Goal: Information Seeking & Learning: Learn about a topic

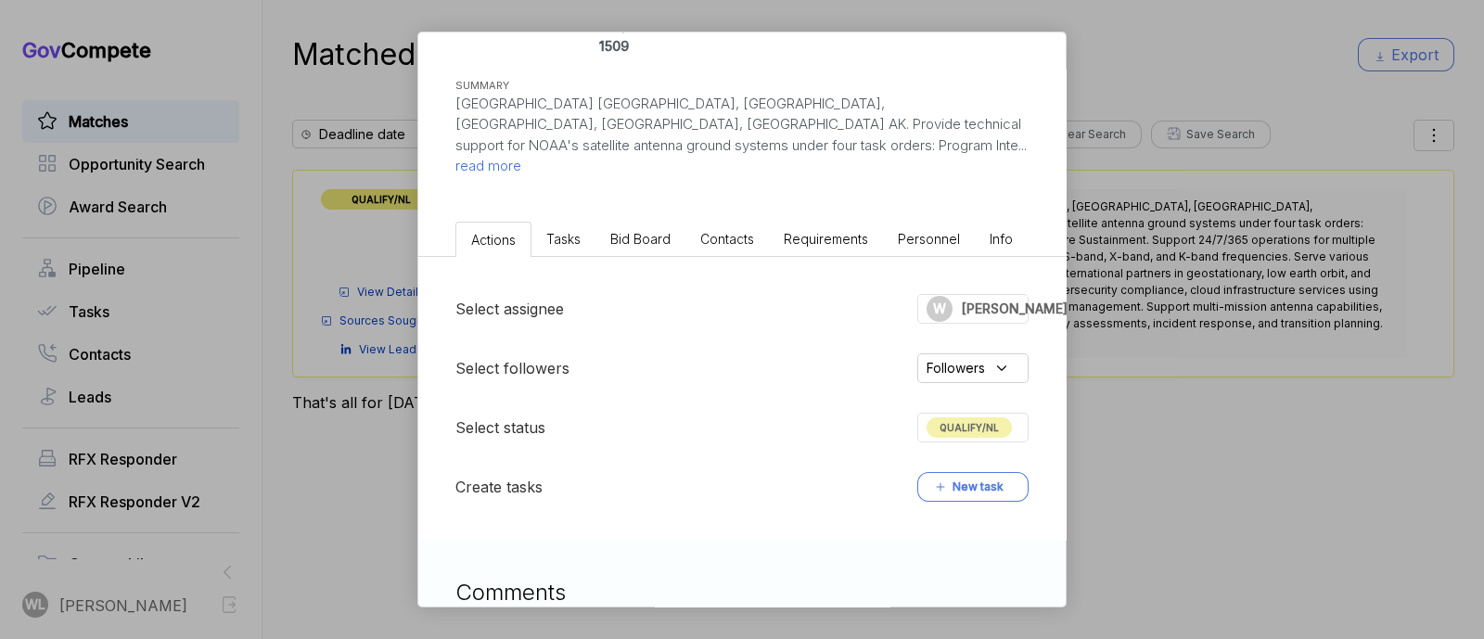
scroll to position [755, 0]
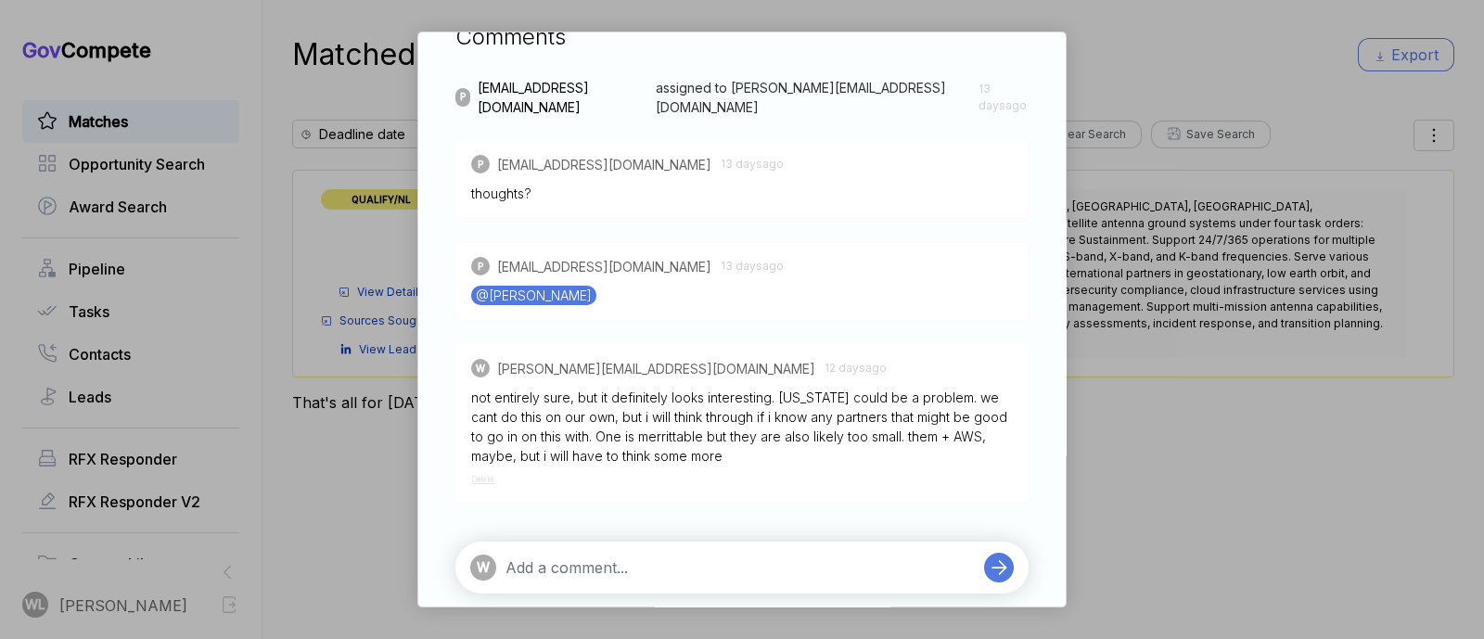
click at [611, 557] on textarea at bounding box center [740, 568] width 469 height 22
type textarea "too large with merritt"
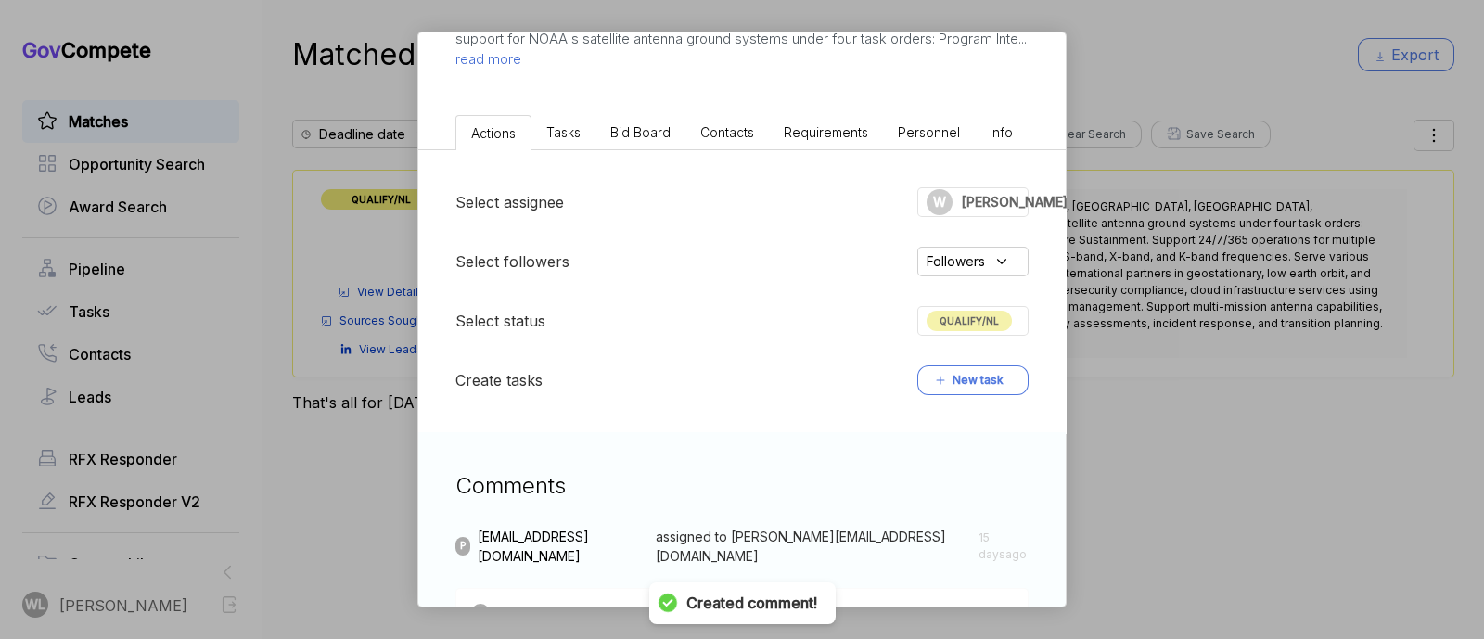
scroll to position [292, 0]
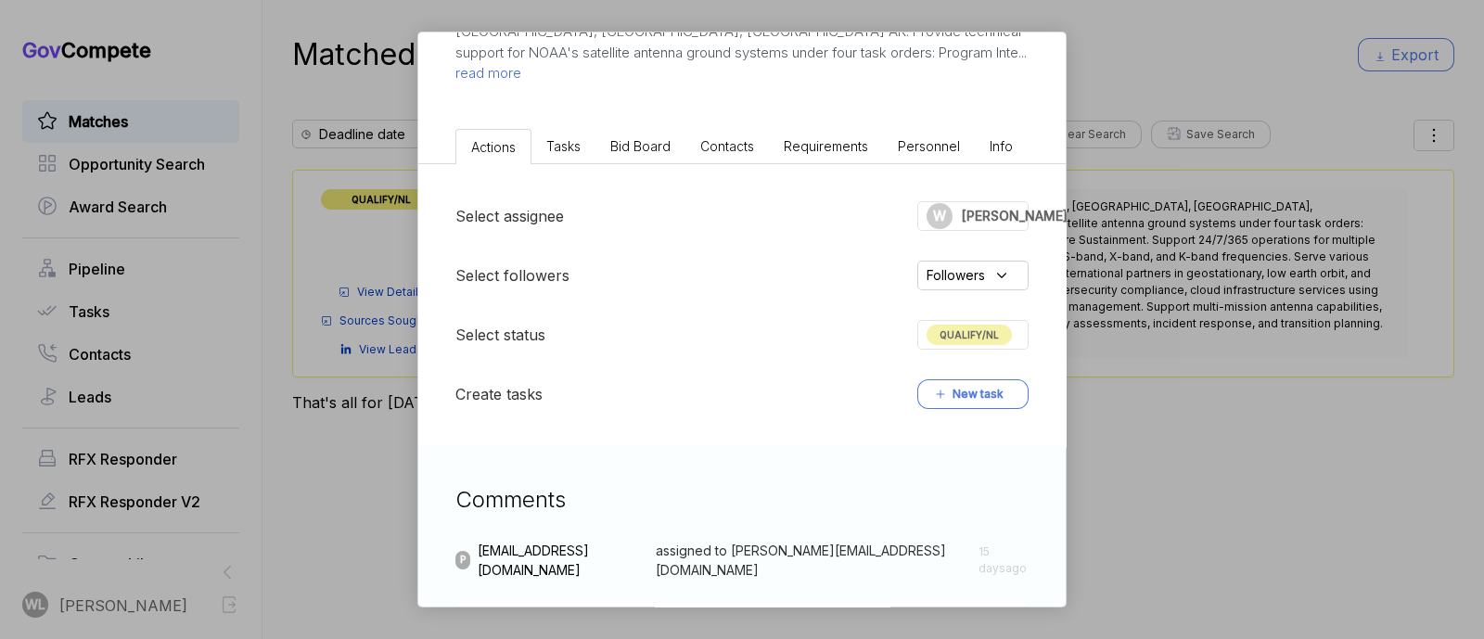
click at [965, 325] on div "QUALIFY/NL" at bounding box center [973, 335] width 111 height 30
click at [1044, 289] on div "Select assignee W wally Select followers Followers Select status QUALIFY/NL Cre…" at bounding box center [742, 305] width 648 height 282
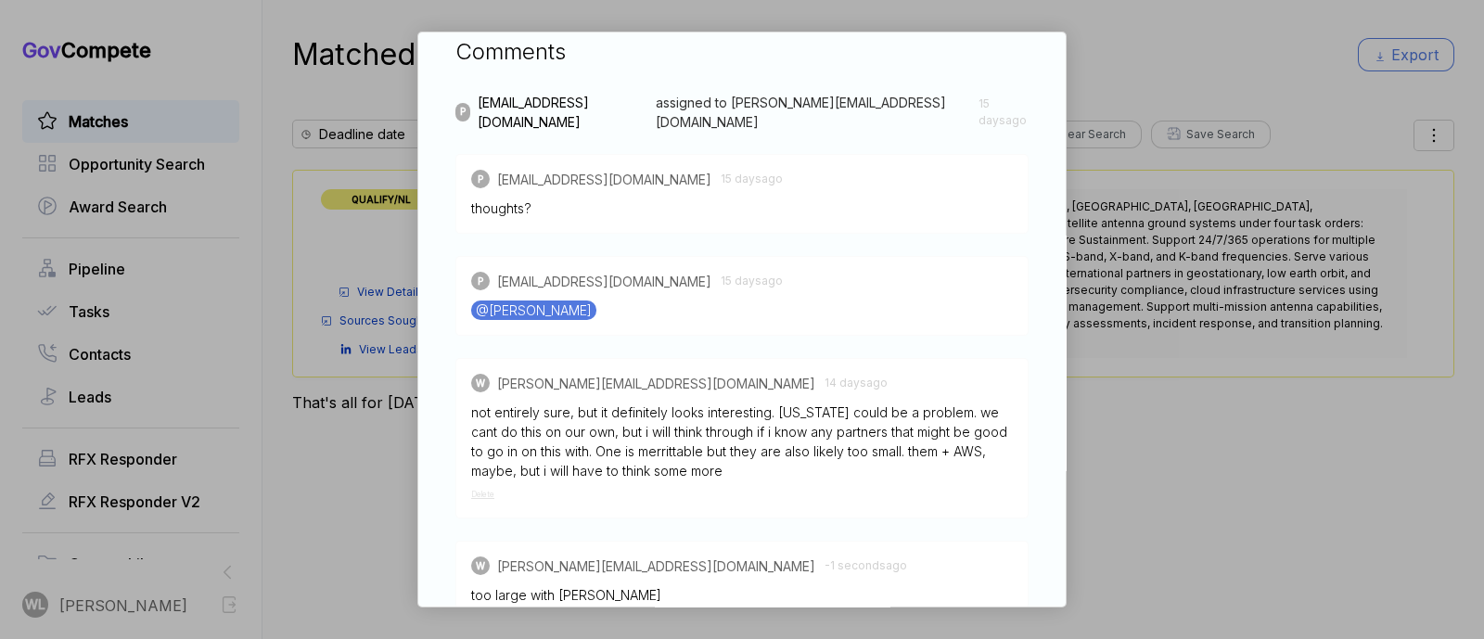
scroll to position [880, 0]
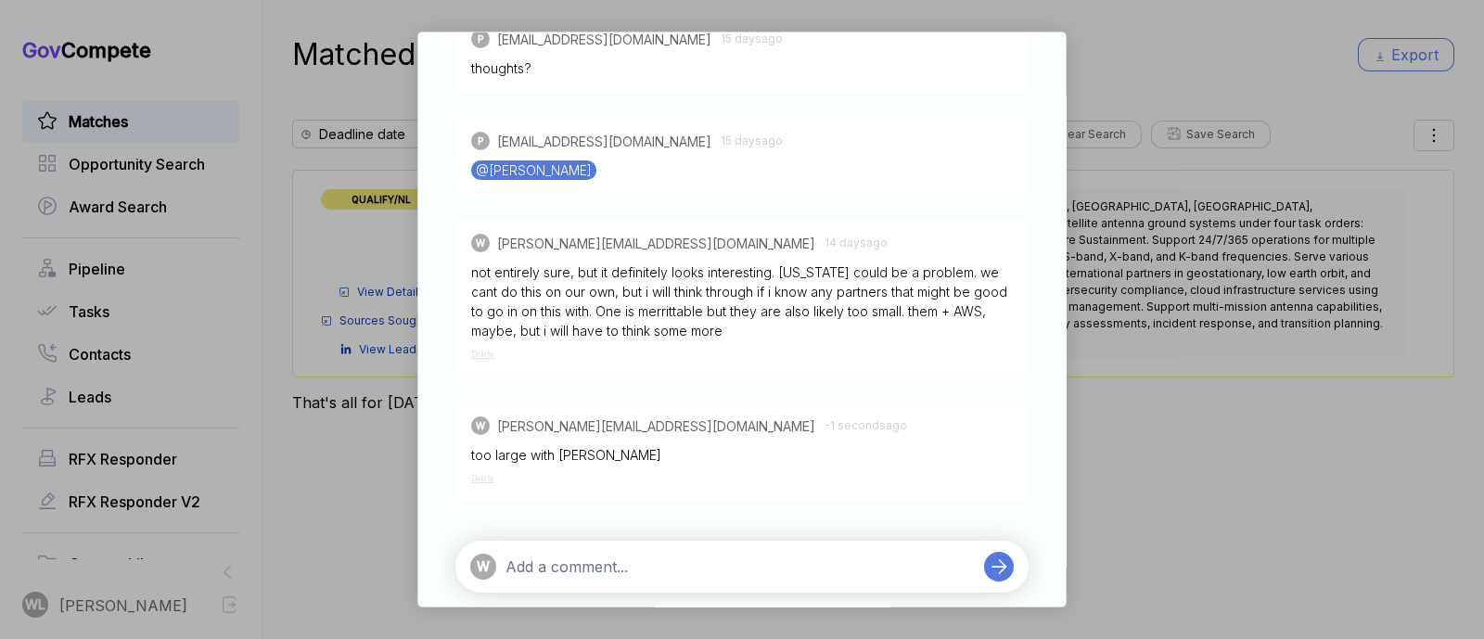
click at [623, 541] on div "W" at bounding box center [742, 567] width 573 height 52
click at [619, 556] on textarea at bounding box center [740, 567] width 469 height 22
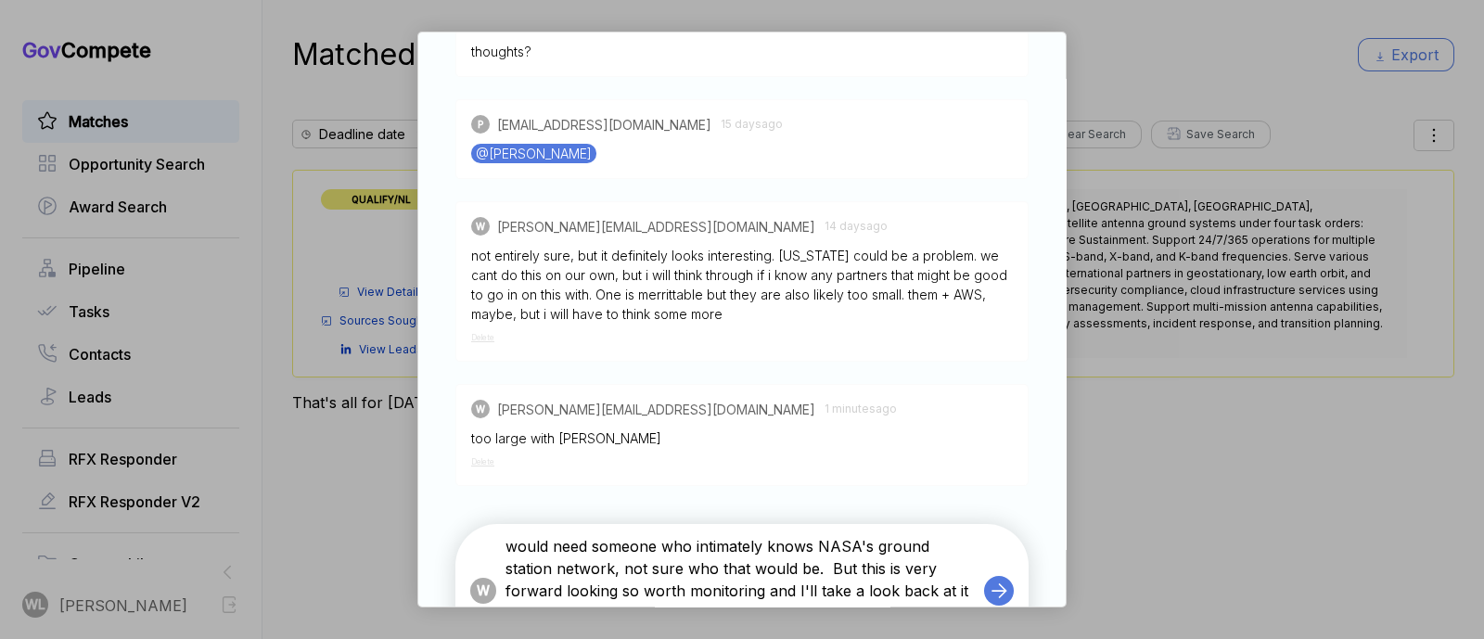
scroll to position [961, 0]
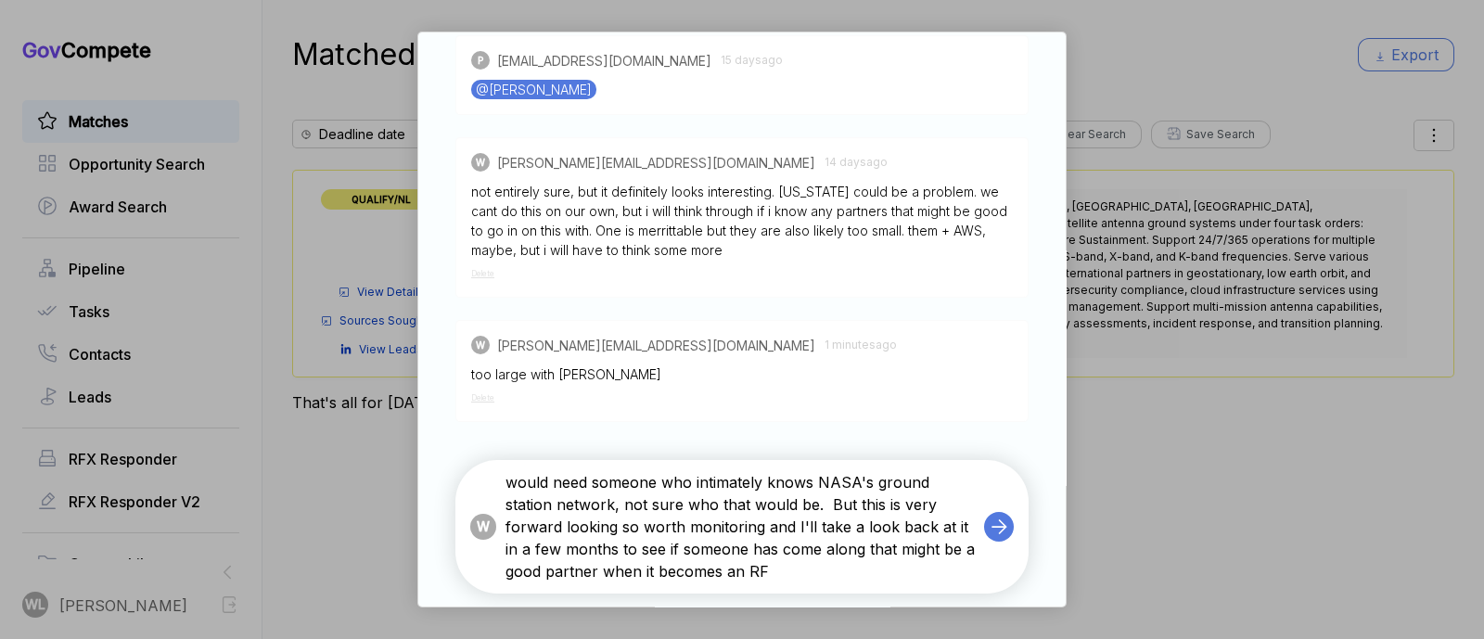
type textarea "would need someone who intimately knows NASA's ground station network, not sure…"
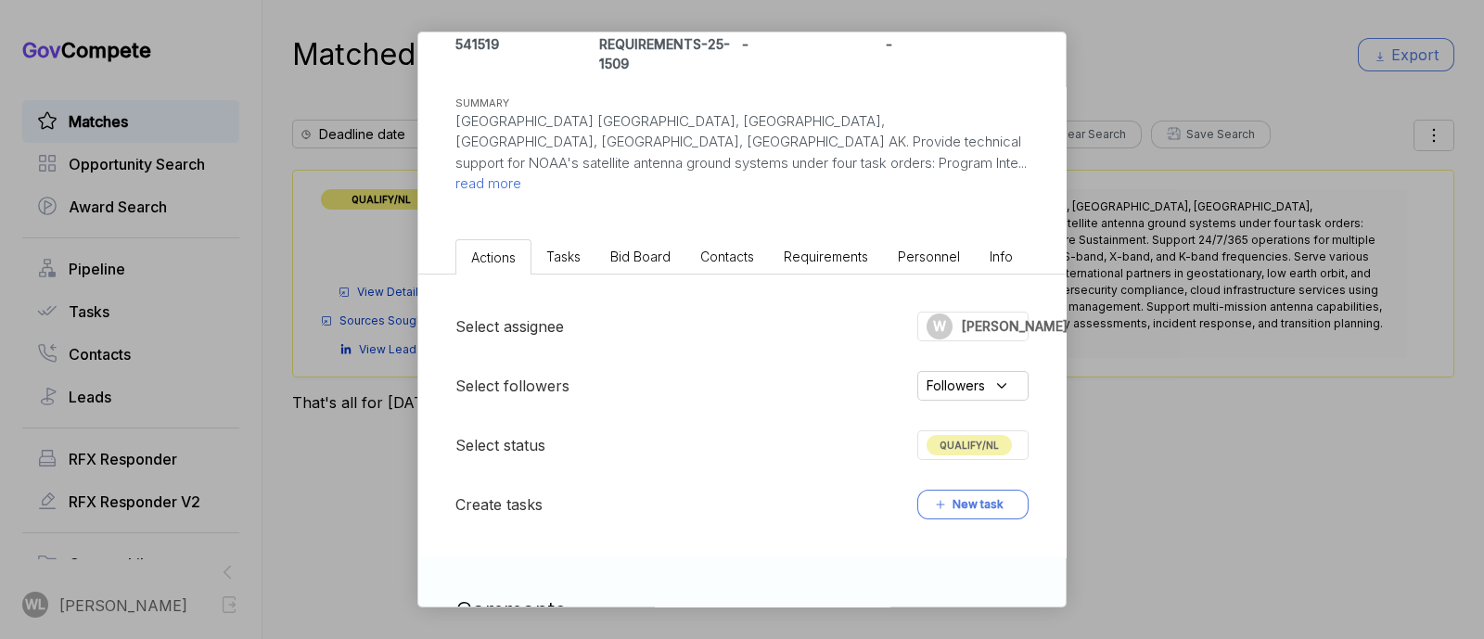
scroll to position [149, 0]
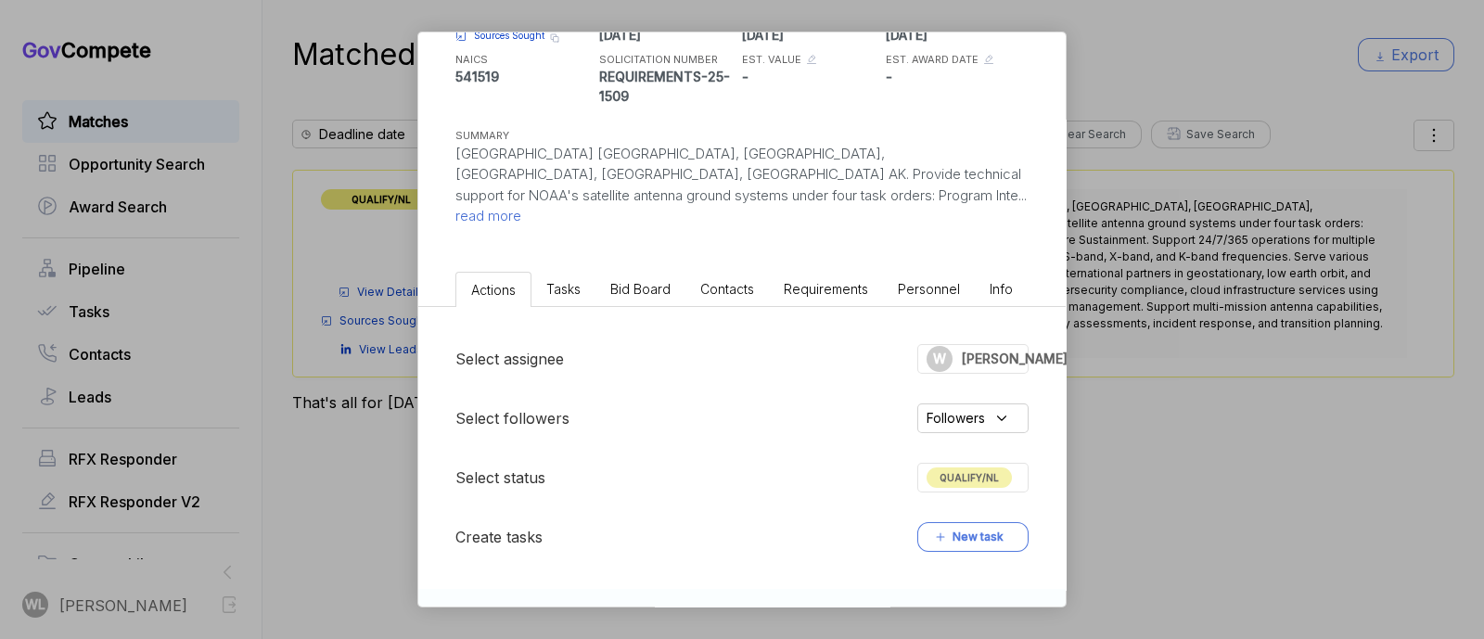
click at [959, 468] on span "QUALIFY/NL" at bounding box center [969, 478] width 85 height 20
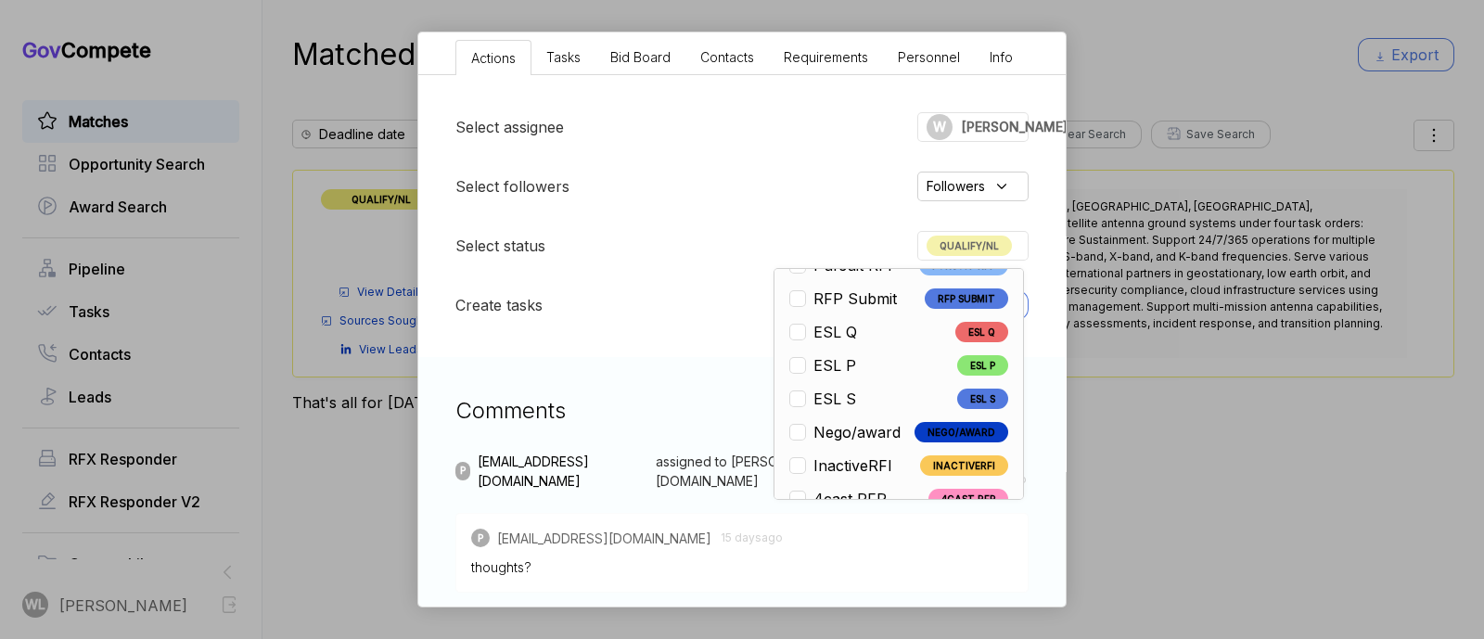
scroll to position [433, 0]
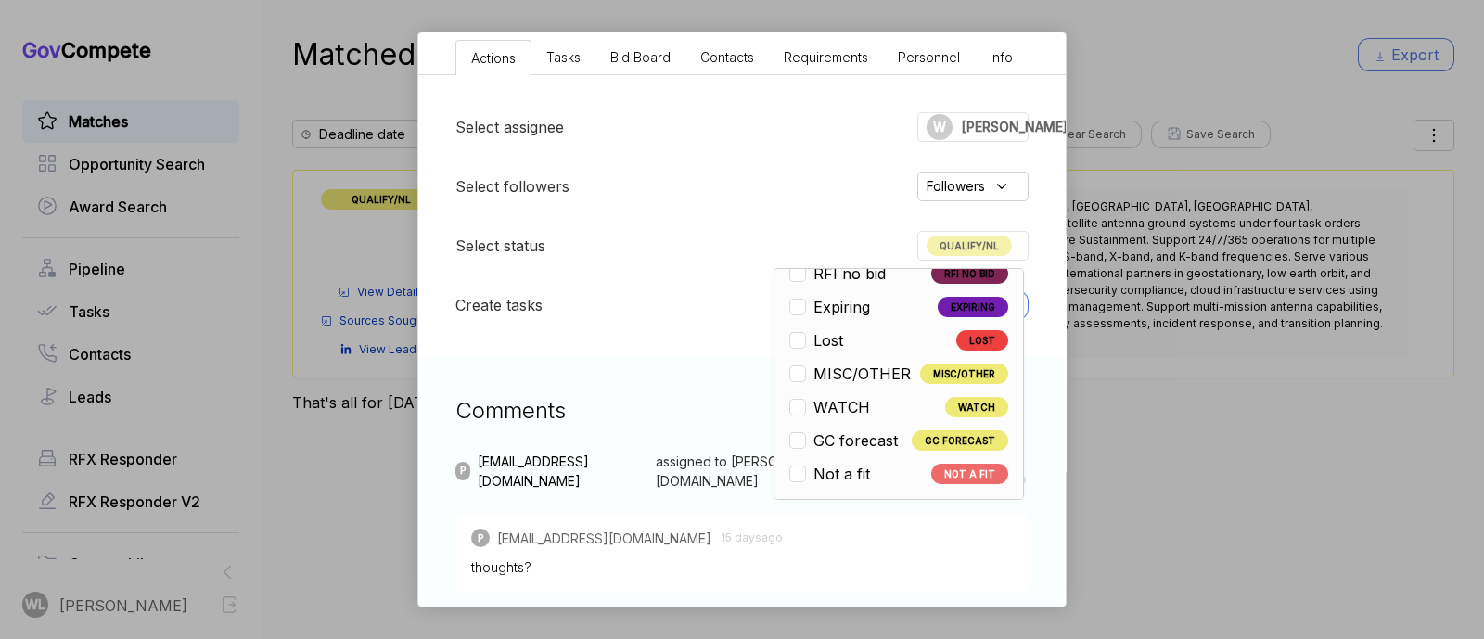
click at [850, 396] on span "WATCH" at bounding box center [842, 407] width 57 height 22
checkbox input "false"
checkbox input "true"
click at [1201, 482] on div "NOAA Antenna Ground Systems Services IDIQ sam STAGE Sources Sought Copy link PO…" at bounding box center [742, 319] width 1484 height 639
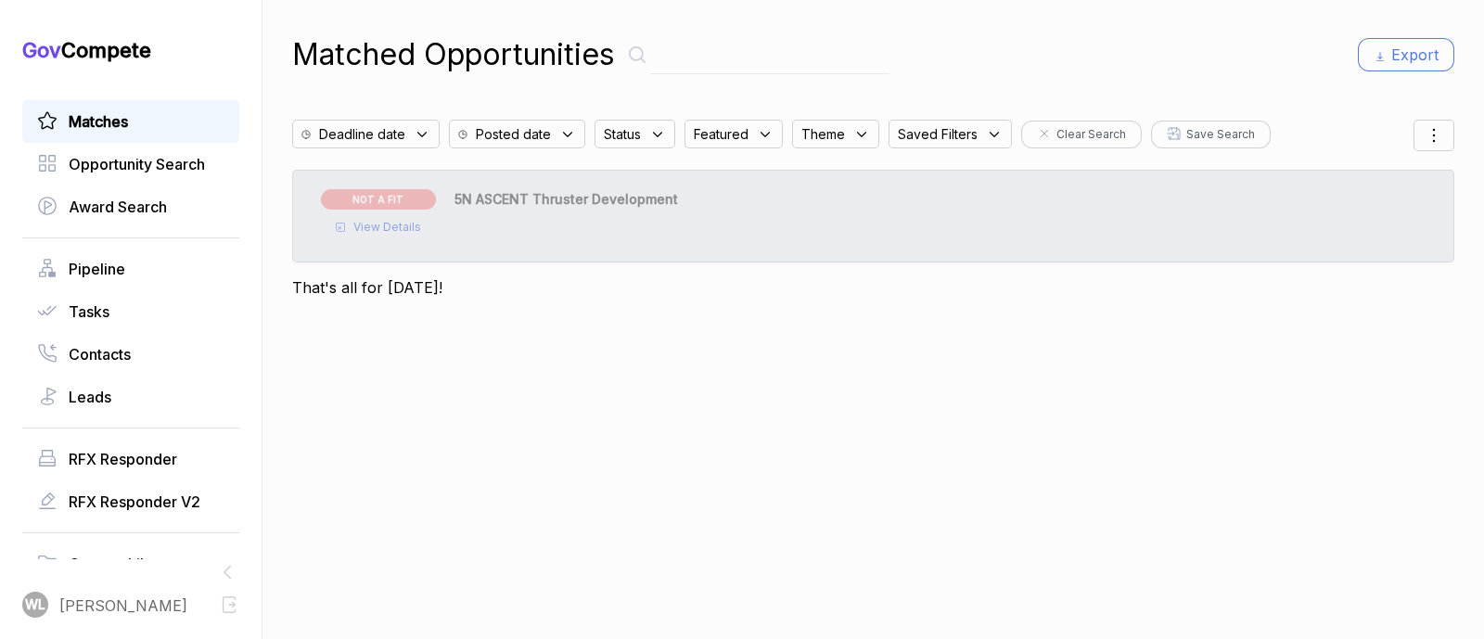
click at [407, 197] on span "NOT A FIT" at bounding box center [378, 199] width 115 height 20
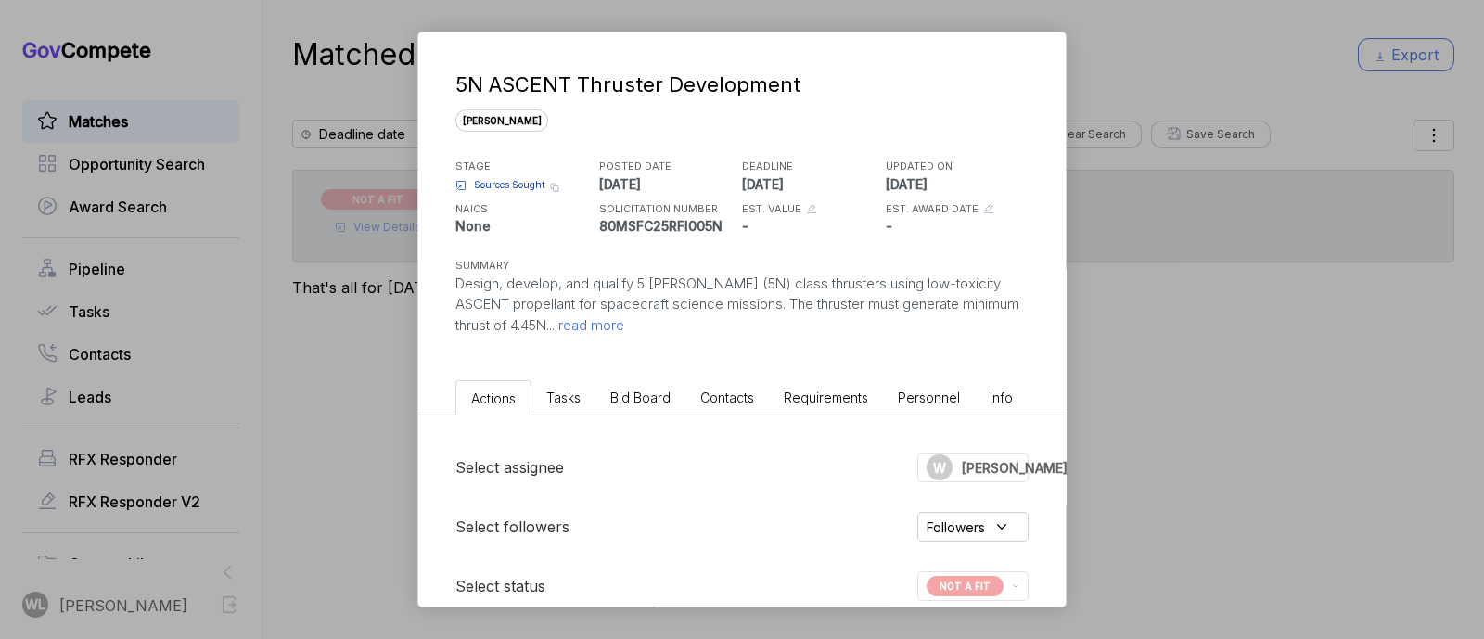
click at [496, 178] on span "Sources Sought" at bounding box center [509, 185] width 71 height 14
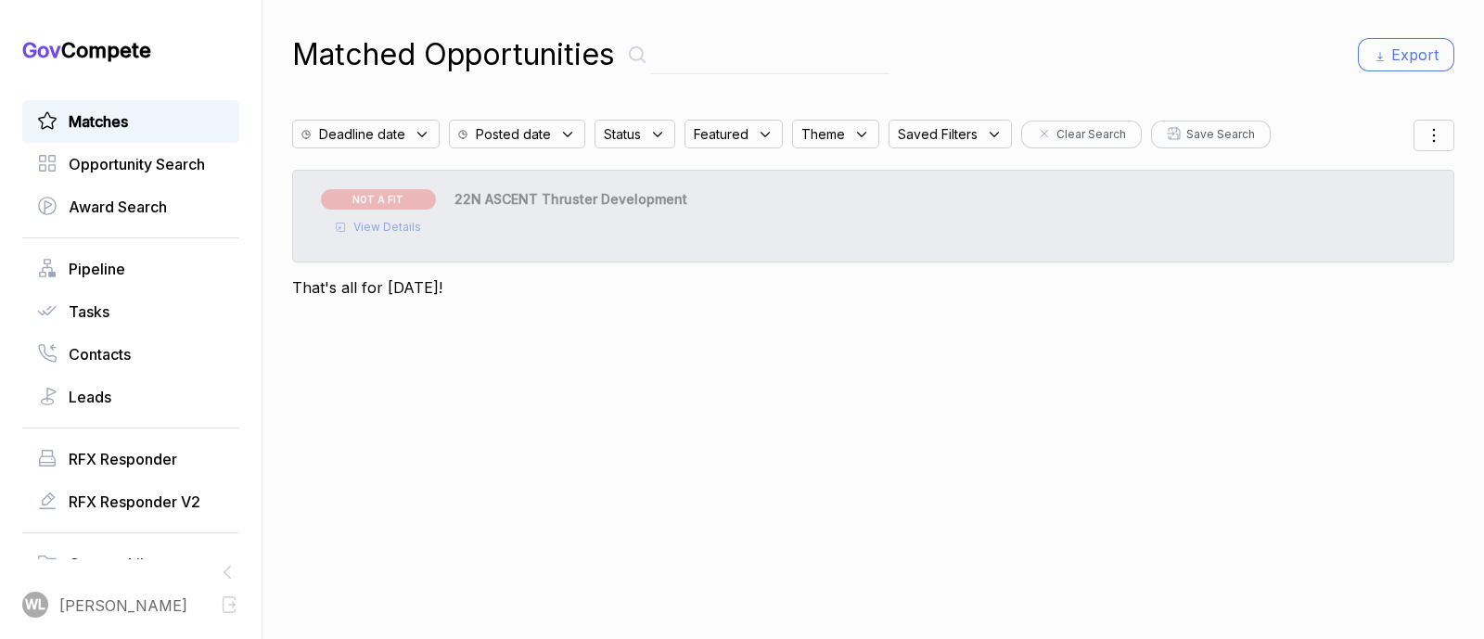
click at [412, 220] on span "View Details" at bounding box center [387, 227] width 68 height 17
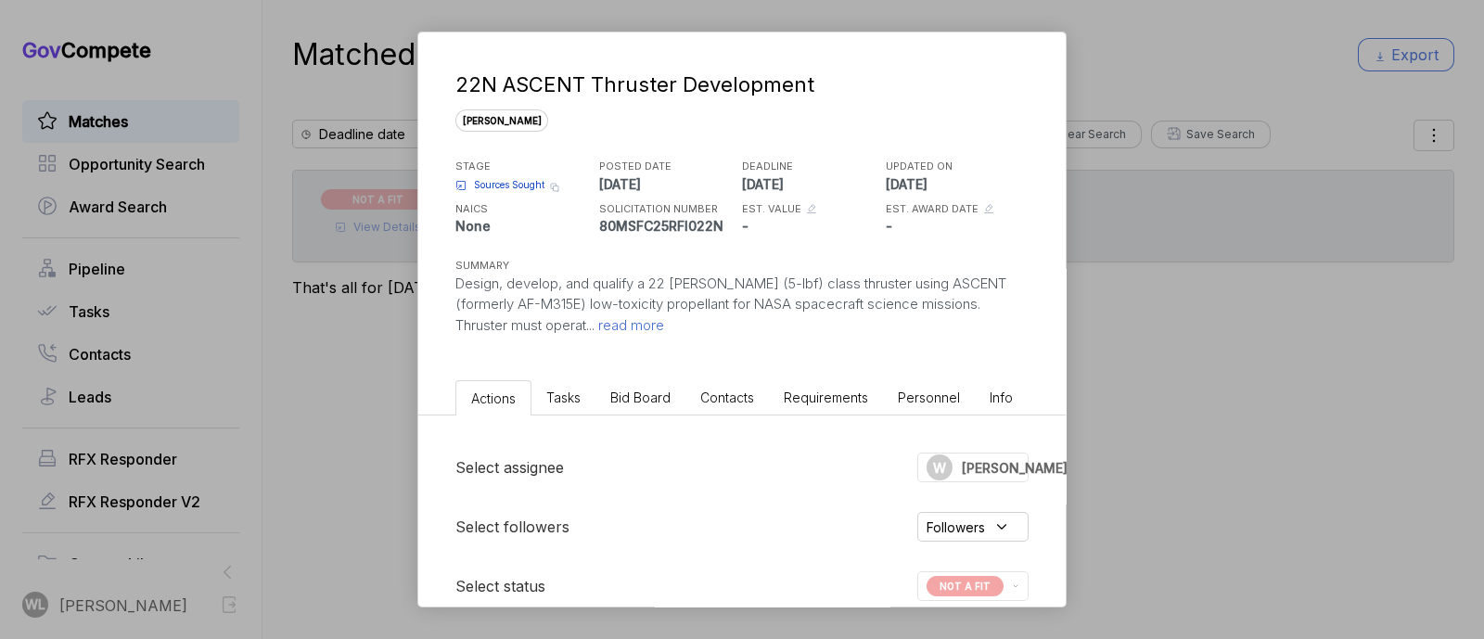
click at [526, 180] on span "Sources Sought" at bounding box center [509, 185] width 71 height 14
